Goal: Transaction & Acquisition: Subscribe to service/newsletter

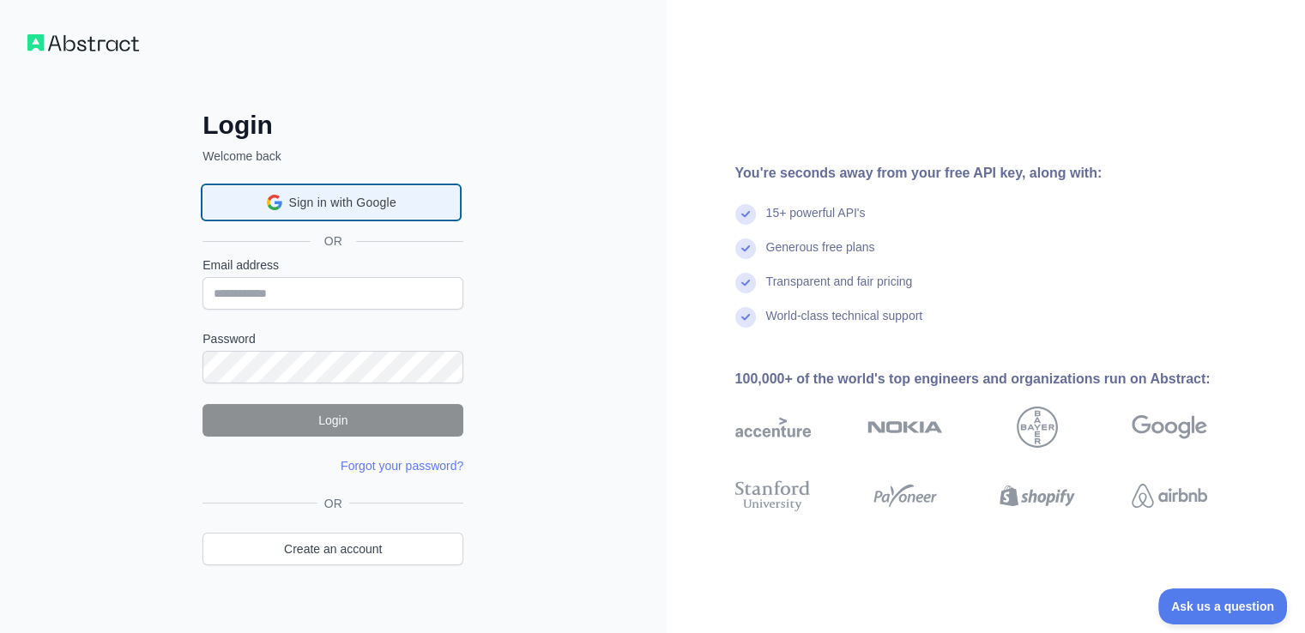
click at [284, 207] on div "Sign in with Google Sign in with Google. Opens in new tab" at bounding box center [331, 202] width 235 height 33
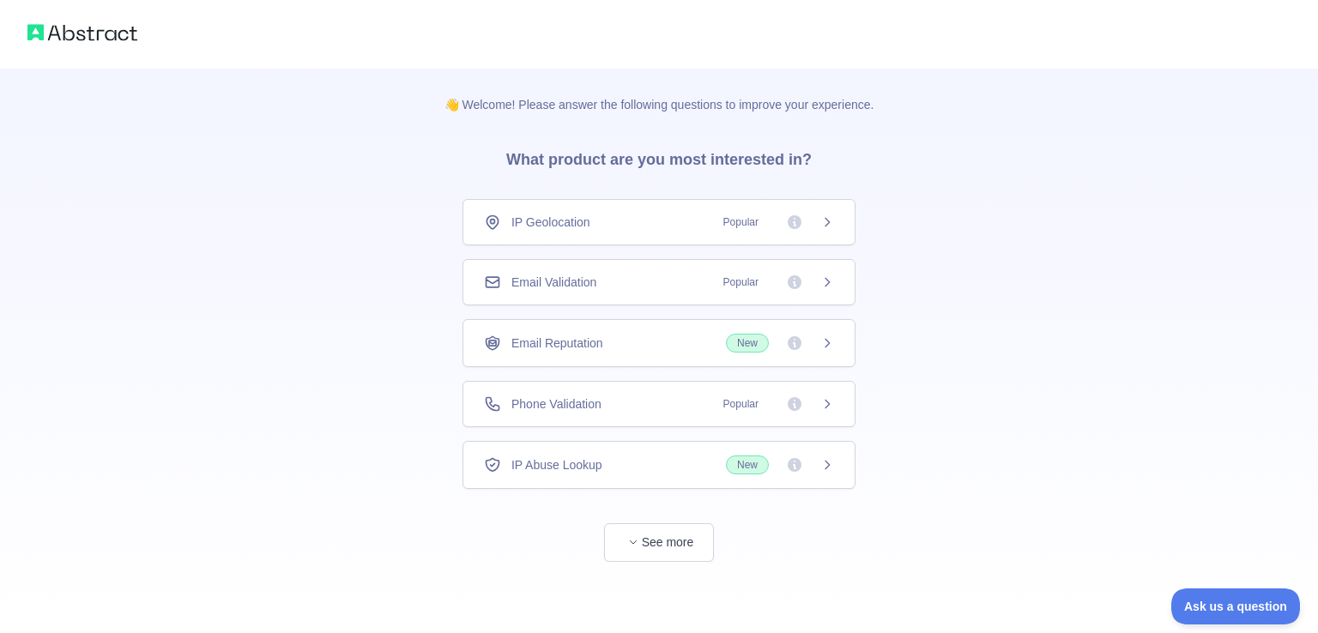
click at [823, 281] on icon at bounding box center [827, 282] width 14 height 14
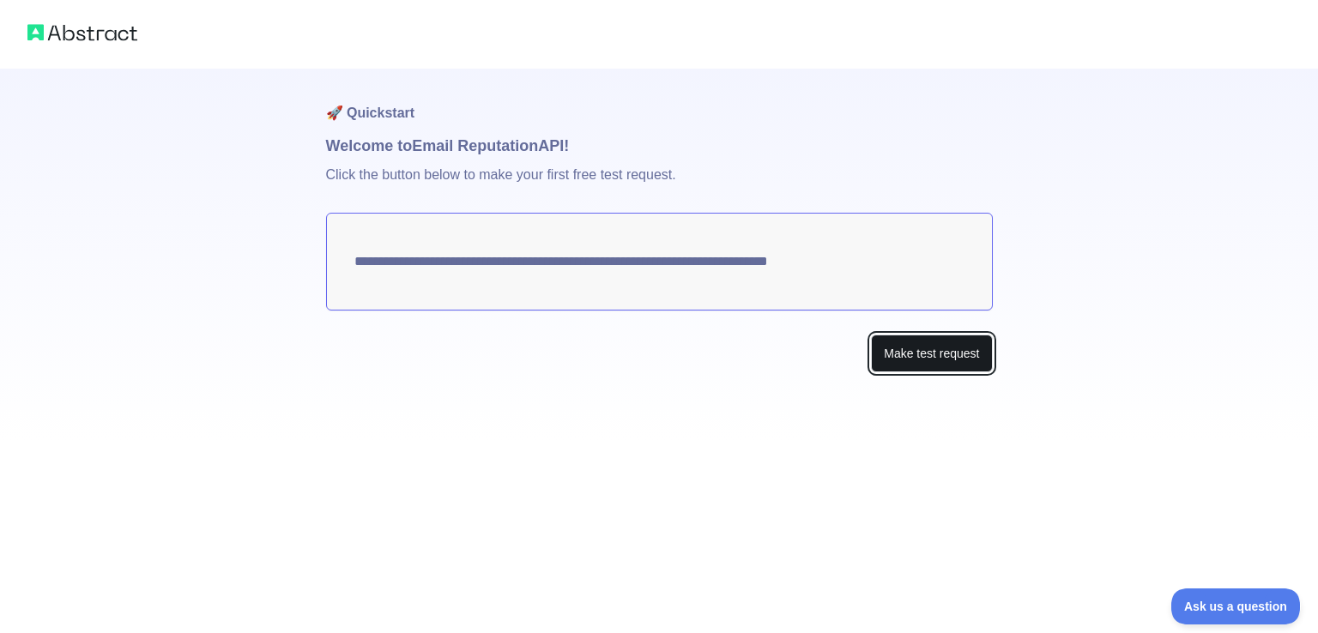
click at [936, 348] on button "Make test request" at bounding box center [931, 354] width 121 height 39
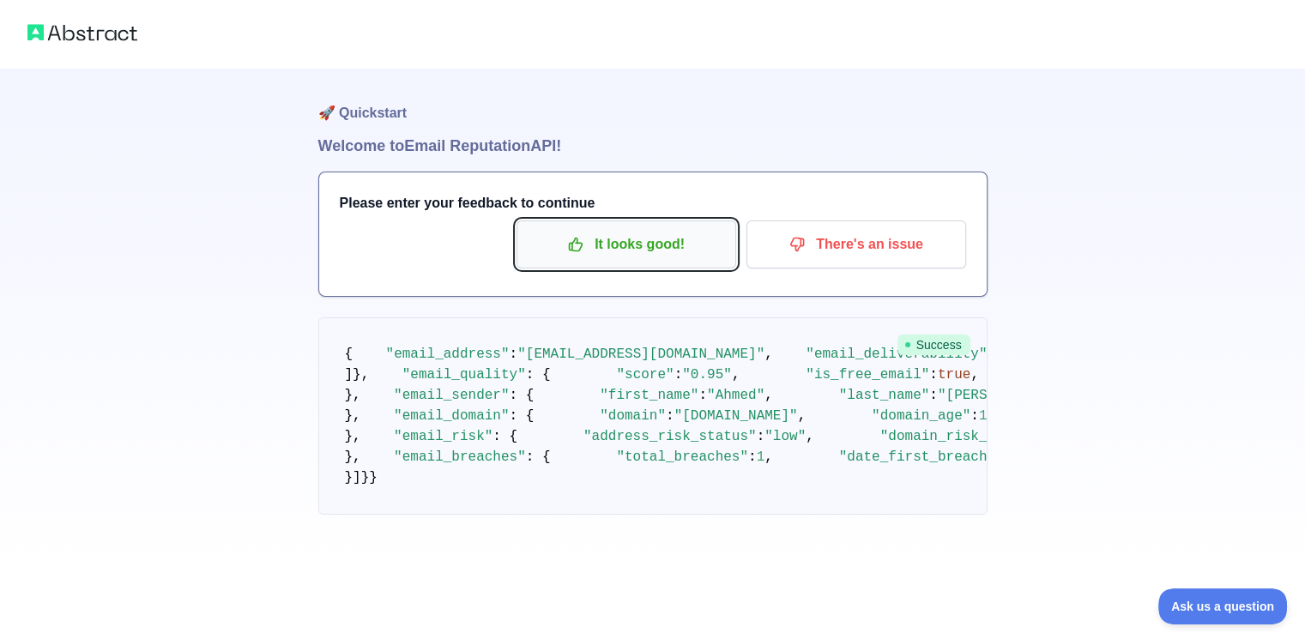
click at [643, 234] on p "It looks good!" at bounding box center [626, 244] width 194 height 29
